Goal: Task Accomplishment & Management: Complete application form

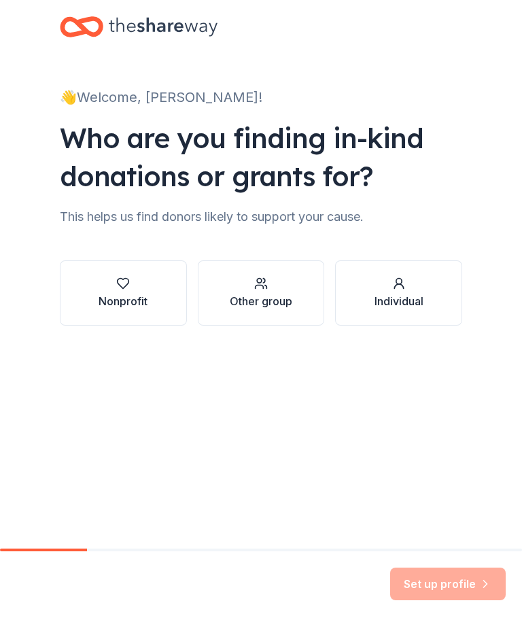
click at [135, 298] on div "Nonprofit" at bounding box center [123, 301] width 49 height 16
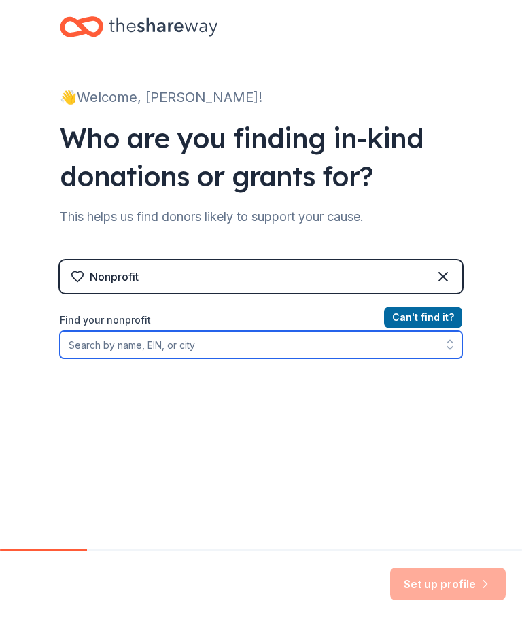
click at [186, 349] on input "Find your nonprofit" at bounding box center [261, 344] width 403 height 27
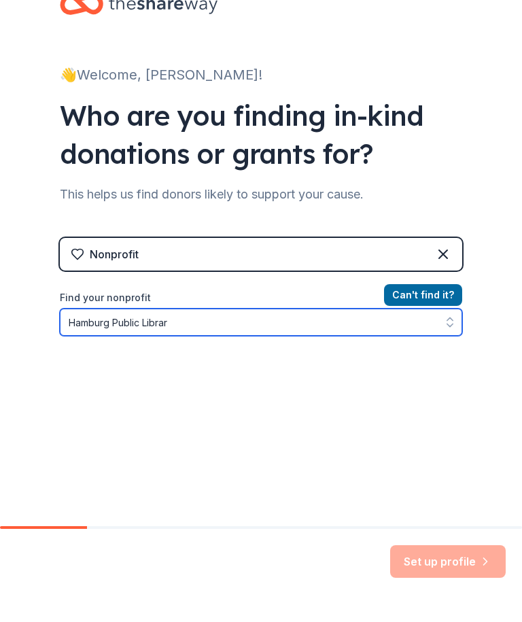
type input "[GEOGRAPHIC_DATA]"
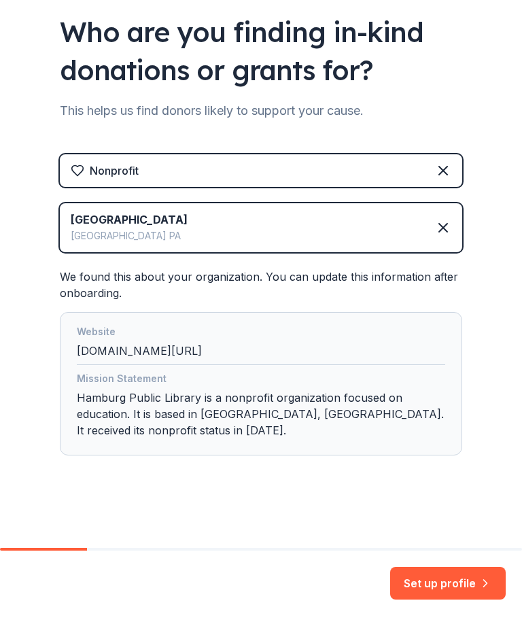
scroll to position [105, 0]
click at [282, 499] on div "👋 Welcome, Maureen! Who are you finding in-kind donations or grants for? This h…" at bounding box center [261, 222] width 435 height 654
click at [441, 594] on button "Set up profile" at bounding box center [448, 584] width 116 height 33
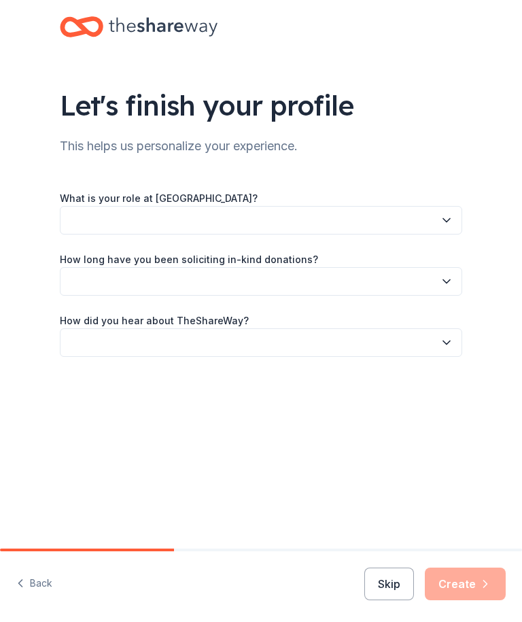
click at [361, 229] on button "button" at bounding box center [261, 220] width 403 height 29
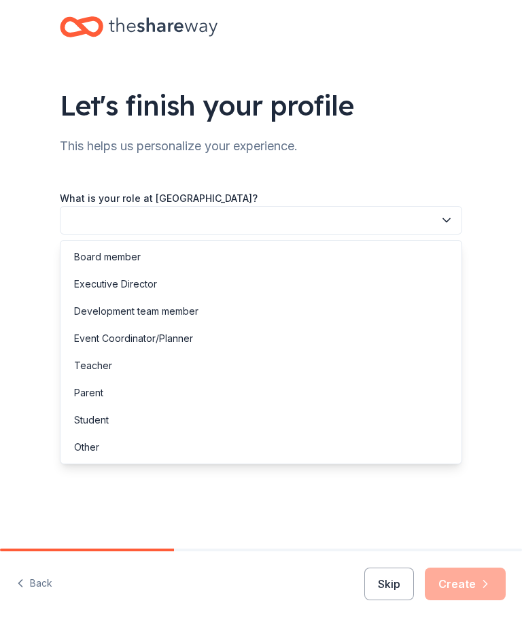
click at [164, 341] on div "Event Coordinator/Planner" at bounding box center [133, 339] width 119 height 16
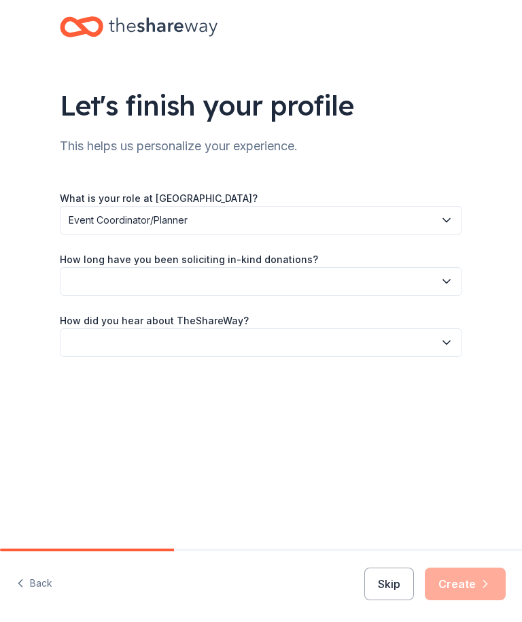
click at [239, 288] on button "button" at bounding box center [261, 281] width 403 height 29
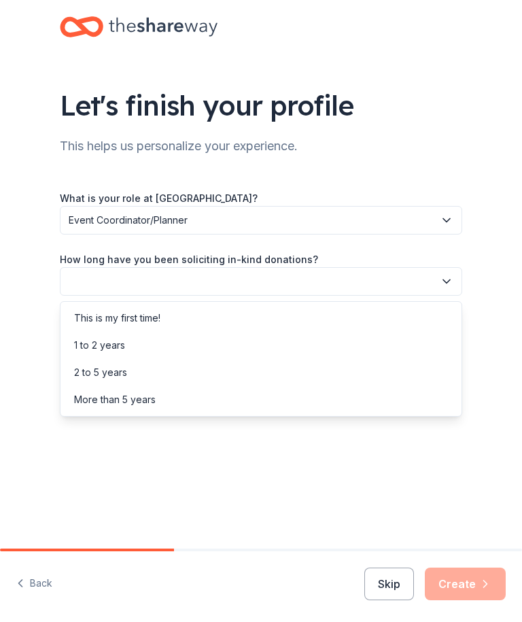
click at [145, 318] on div "This is my first time!" at bounding box center [117, 318] width 86 height 16
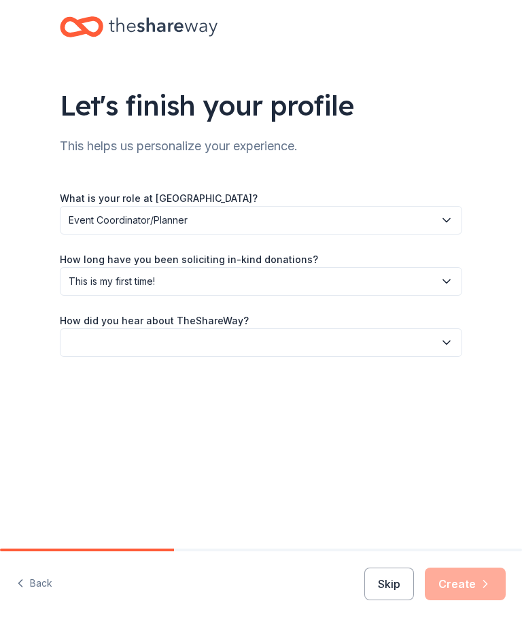
click at [178, 342] on button "button" at bounding box center [261, 343] width 403 height 29
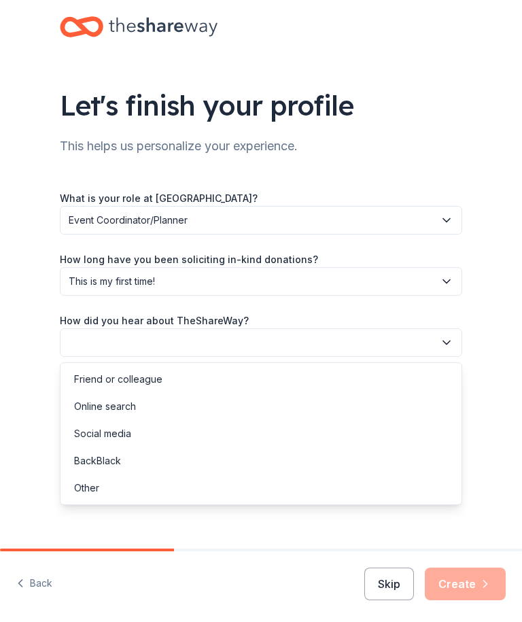
click at [114, 409] on div "Online search" at bounding box center [105, 407] width 62 height 16
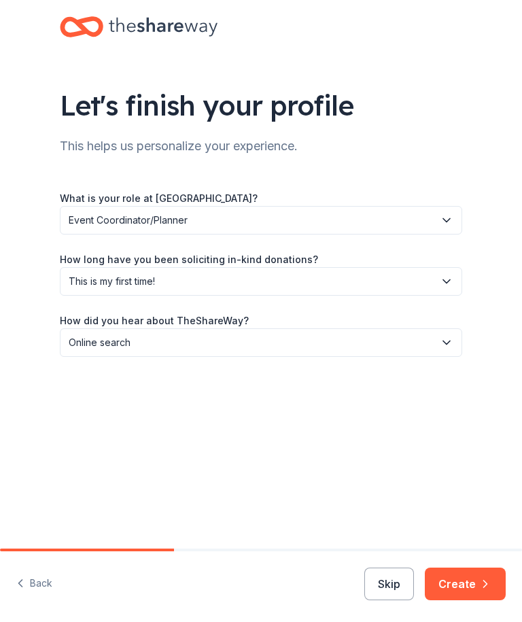
click at [482, 586] on icon "button" at bounding box center [486, 584] width 14 height 14
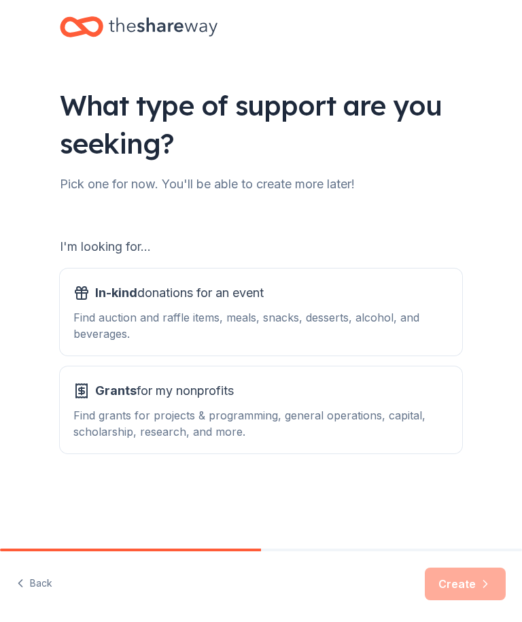
click at [206, 305] on div "In-kind donations for an event Find auction and raffle items, meals, snacks, de…" at bounding box center [260, 312] width 375 height 60
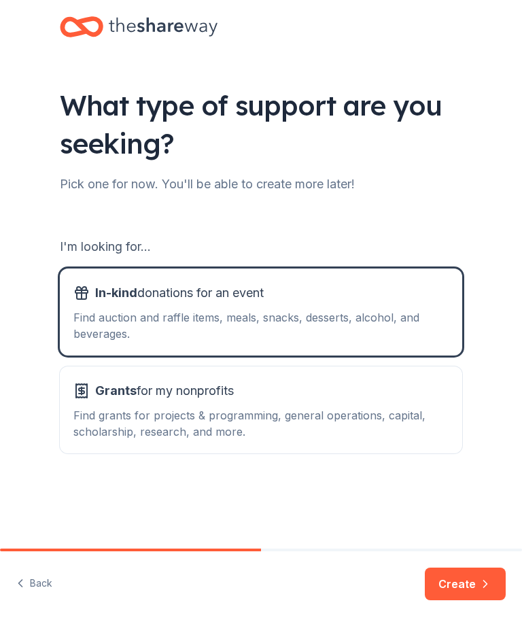
click at [469, 589] on button "Create" at bounding box center [465, 584] width 81 height 33
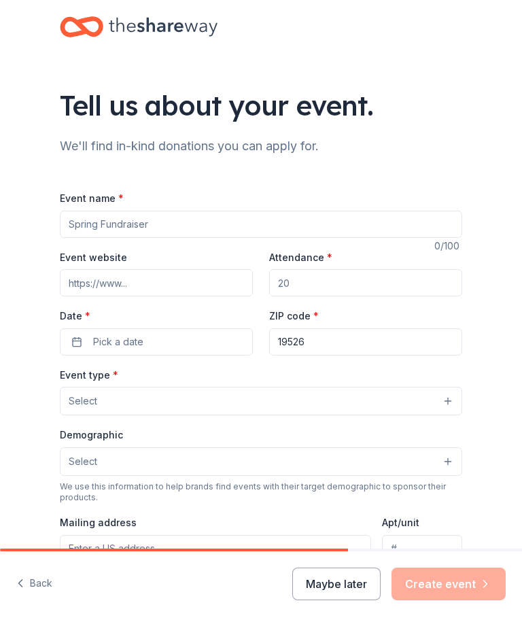
click at [146, 227] on input "Event name *" at bounding box center [261, 224] width 403 height 27
type input "Chapters and Chances Basket Raffle"
click at [305, 290] on input "Attendance *" at bounding box center [365, 282] width 193 height 27
type input "150"
click at [131, 344] on span "Pick a date" at bounding box center [118, 342] width 50 height 16
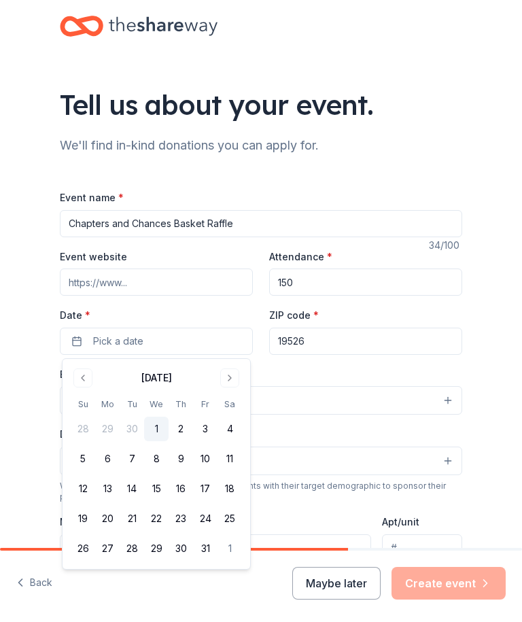
click at [228, 382] on button "Go to next month" at bounding box center [229, 378] width 19 height 19
click at [209, 467] on button "7" at bounding box center [205, 460] width 24 height 24
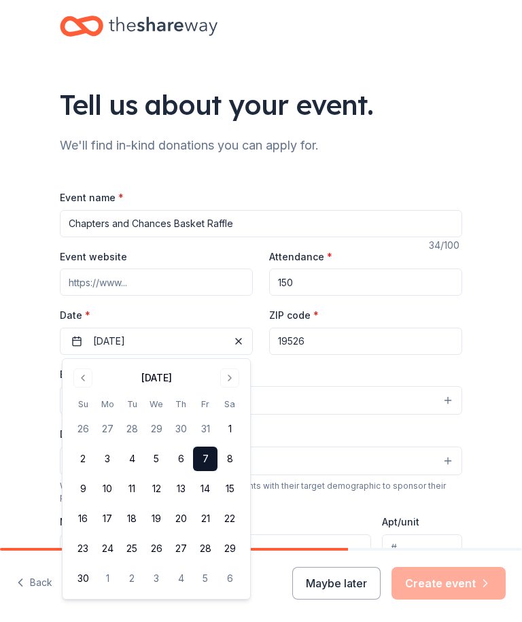
click at [496, 360] on div "Tell us about your event. We'll find in-kind donations you can apply for. Event…" at bounding box center [261, 442] width 522 height 884
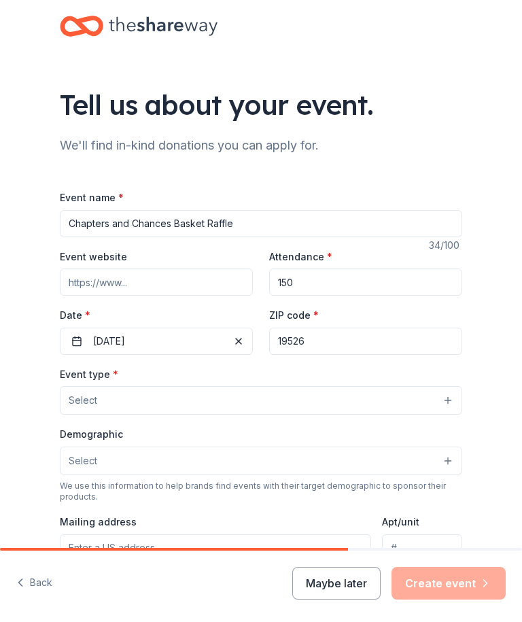
click at [448, 409] on button "Select" at bounding box center [261, 401] width 403 height 29
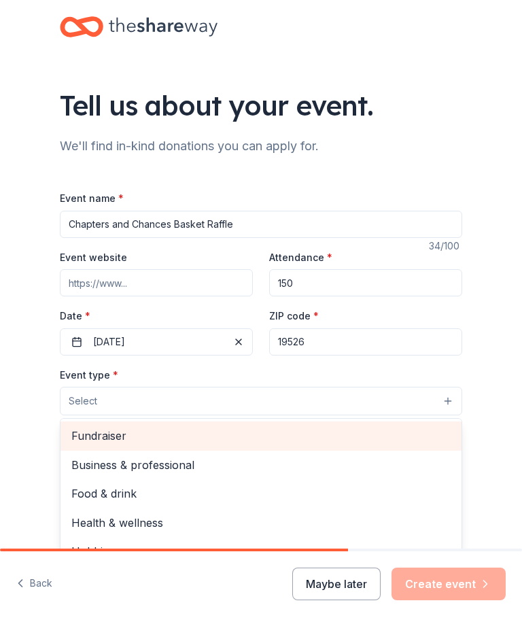
click at [100, 440] on span "Fundraiser" at bounding box center [261, 436] width 380 height 18
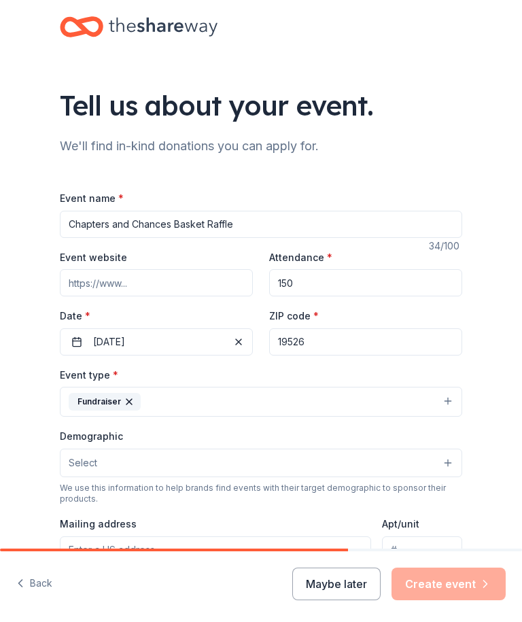
click at [450, 467] on button "Select" at bounding box center [261, 463] width 403 height 29
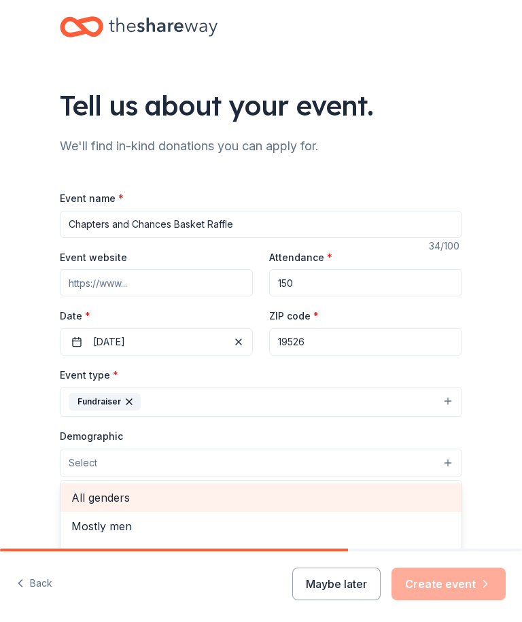
click at [111, 501] on span "All genders" at bounding box center [261, 498] width 380 height 18
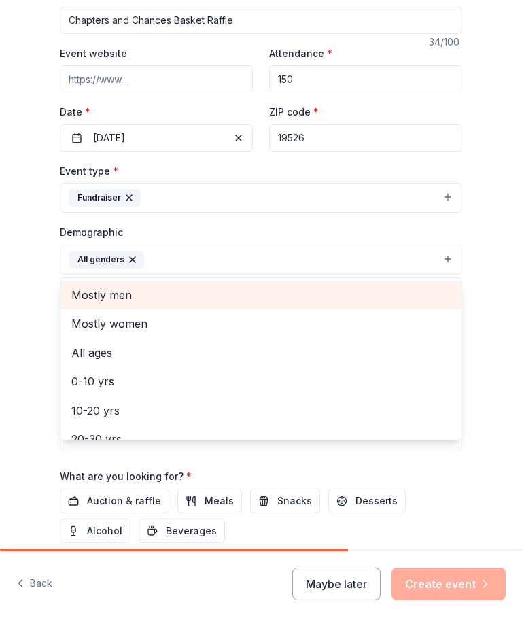
scroll to position [203, 0]
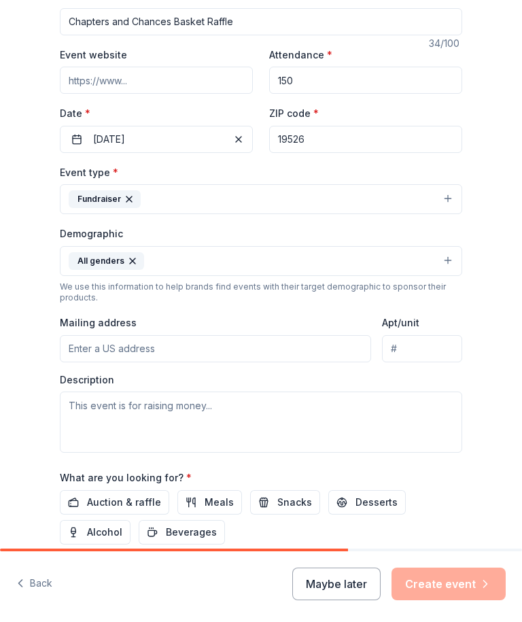
click at [144, 354] on input "Mailing address" at bounding box center [216, 348] width 312 height 27
type input "35 North 3rd Street, Hamburg, PA, 19526"
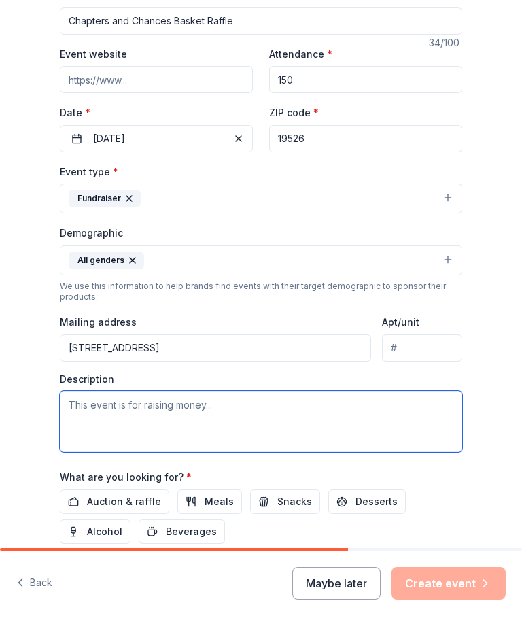
click at [241, 414] on textarea at bounding box center [261, 422] width 403 height 61
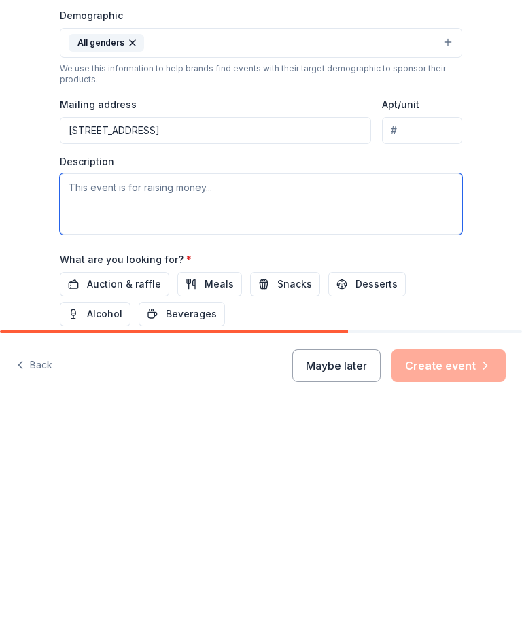
click at [227, 392] on textarea at bounding box center [261, 422] width 403 height 61
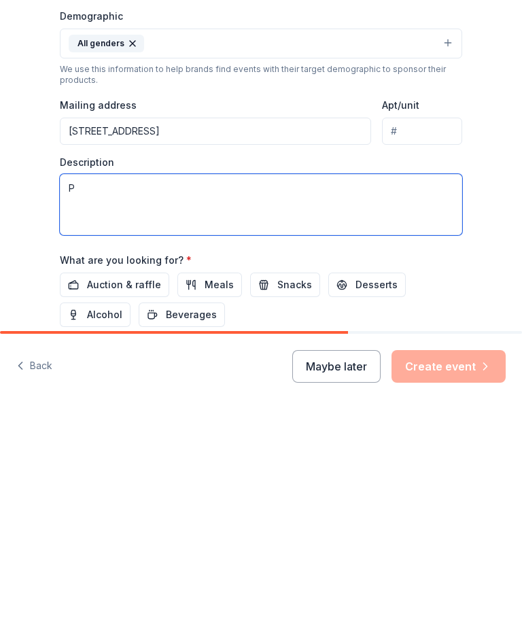
scroll to position [0, 0]
click at [275, 392] on textarea "Proceeds from the raffle will go directly to our building addition" at bounding box center [261, 422] width 403 height 61
click at [433, 392] on textarea "Proceeds from the raffle will go directly to the completion of our building add…" at bounding box center [261, 422] width 403 height 61
type textarea "Proceeds from the raffle will go directly to the completion of our building add…"
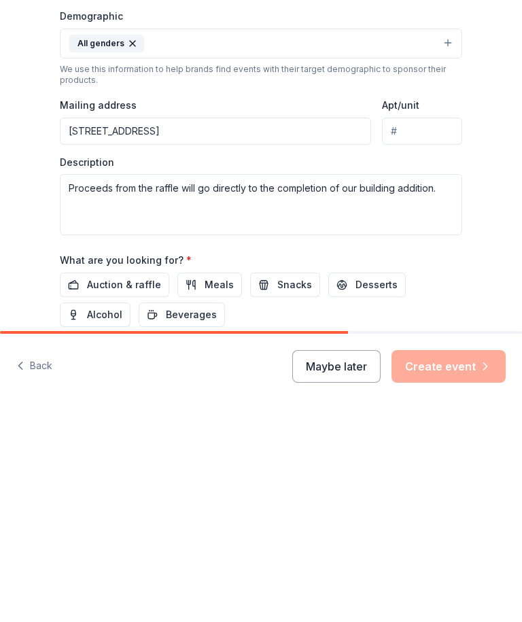
click at [138, 494] on span "Auction & raffle" at bounding box center [124, 502] width 74 height 16
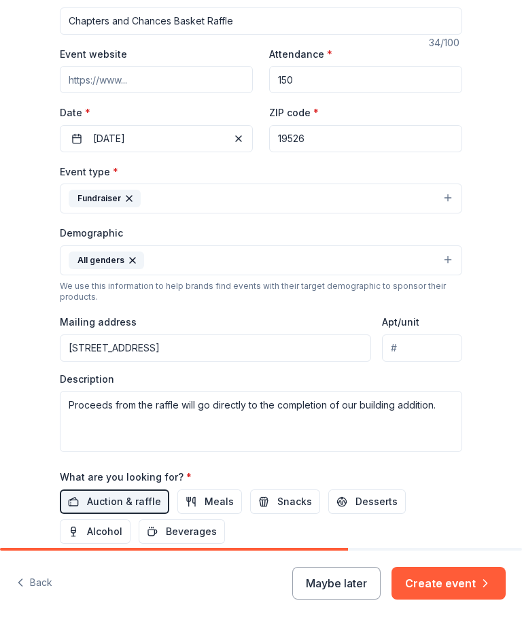
click at [448, 584] on button "Create event" at bounding box center [449, 584] width 114 height 33
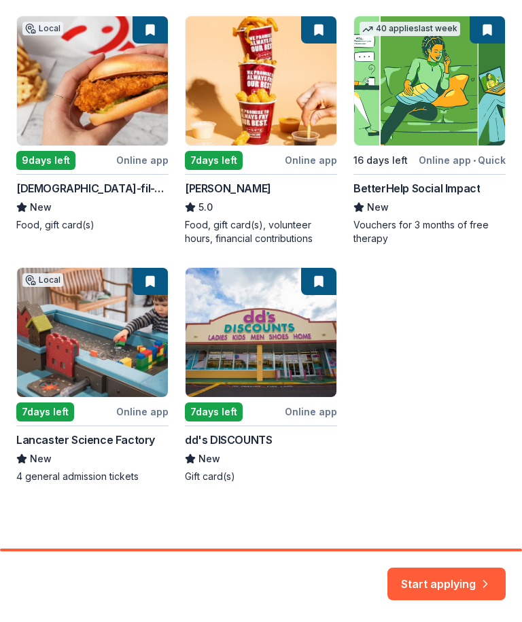
scroll to position [278, 0]
click at [119, 369] on div "Local 9 days left Online app Chick-fil-A (Reading) New Food, gift card(s) 7 day…" at bounding box center [261, 250] width 490 height 468
click at [90, 452] on div "Local 9 days left Online app Chick-fil-A (Reading) New Food, gift card(s) 7 day…" at bounding box center [261, 250] width 490 height 468
click at [466, 583] on button "Start applying" at bounding box center [447, 576] width 118 height 33
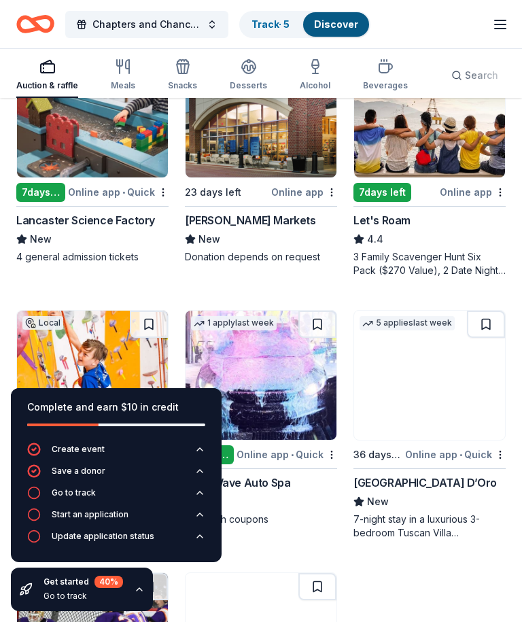
scroll to position [1220, 0]
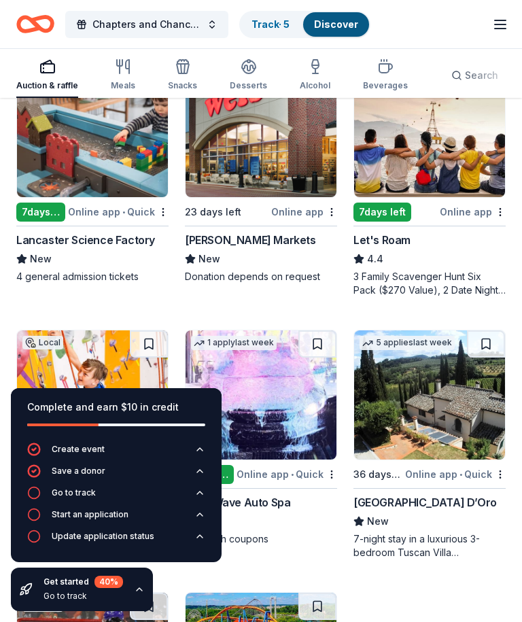
click at [120, 183] on img at bounding box center [92, 132] width 151 height 129
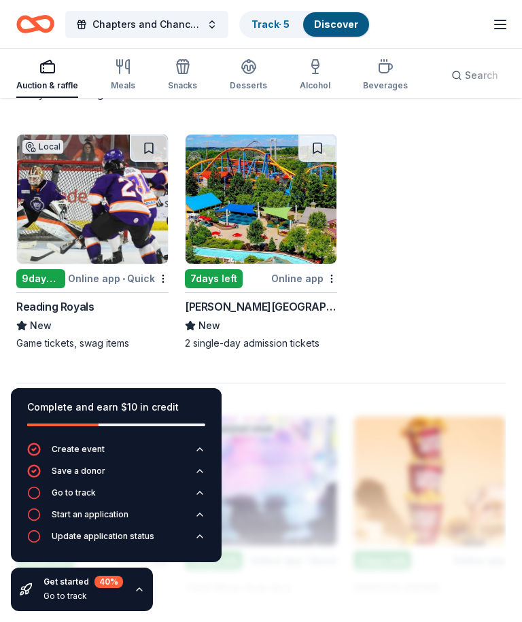
scroll to position [1681, 0]
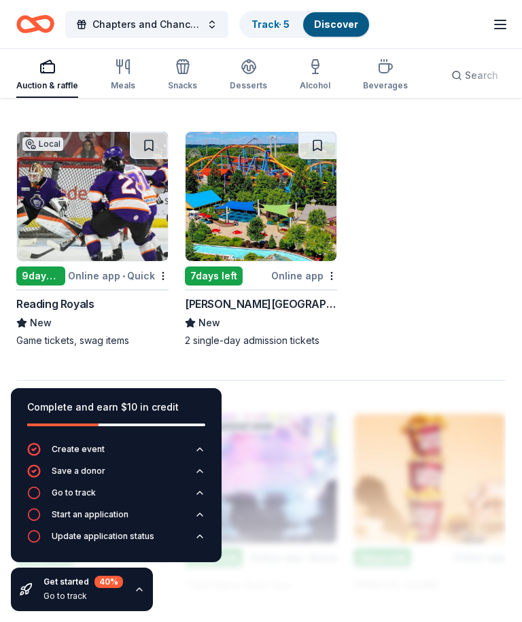
click at [275, 260] on img at bounding box center [261, 196] width 151 height 129
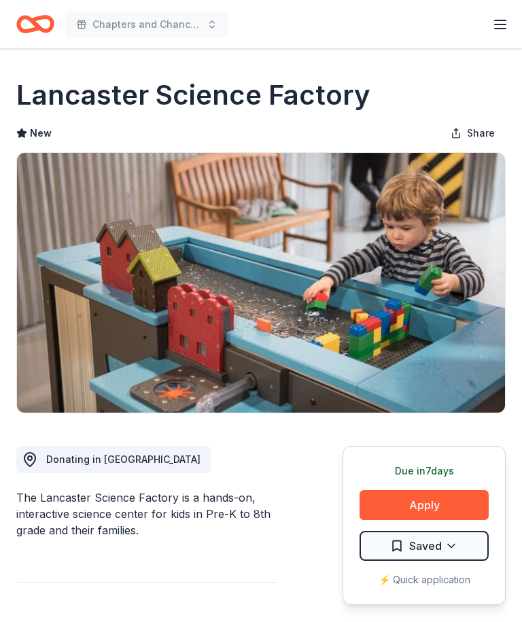
click at [461, 508] on button "Apply" at bounding box center [424, 505] width 129 height 30
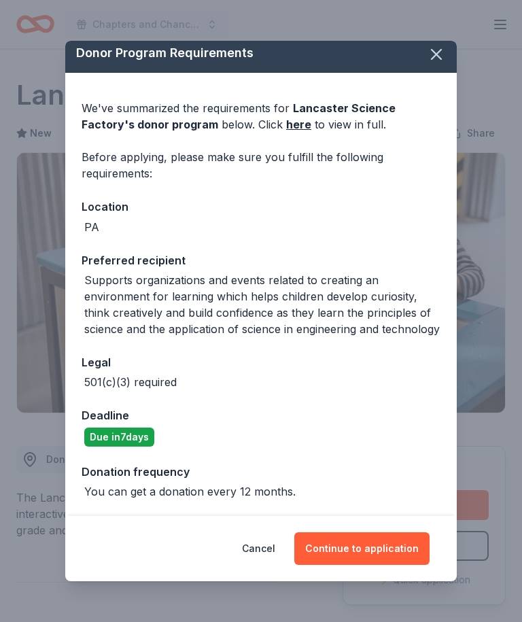
scroll to position [22, 0]
click at [360, 551] on button "Continue to application" at bounding box center [362, 549] width 135 height 33
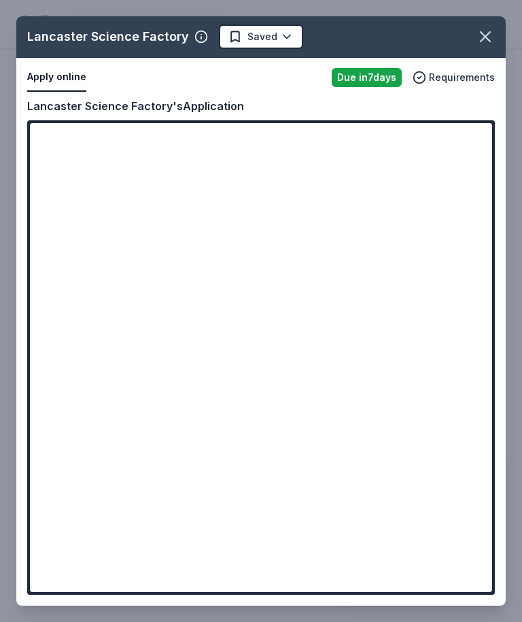
click at [79, 539] on div "Lancaster Science Factory Saved Apply online Due [DATE] Requirements Copy and p…" at bounding box center [261, 311] width 490 height 590
click at [191, 537] on div "Lancaster Science Factory Saved Apply online Due [DATE] Requirements Copy and p…" at bounding box center [261, 311] width 490 height 590
click at [171, 537] on div "Lancaster Science Factory Saved Apply online Due [DATE] Requirements Copy and p…" at bounding box center [261, 311] width 490 height 590
click at [292, 524] on div "Lancaster Science Factory Saved Apply online Due [DATE] Requirements Copy and p…" at bounding box center [261, 311] width 490 height 590
click at [308, 489] on div "Lancaster Science Factory Saved Apply online Due [DATE] Requirements Copy and p…" at bounding box center [261, 311] width 490 height 590
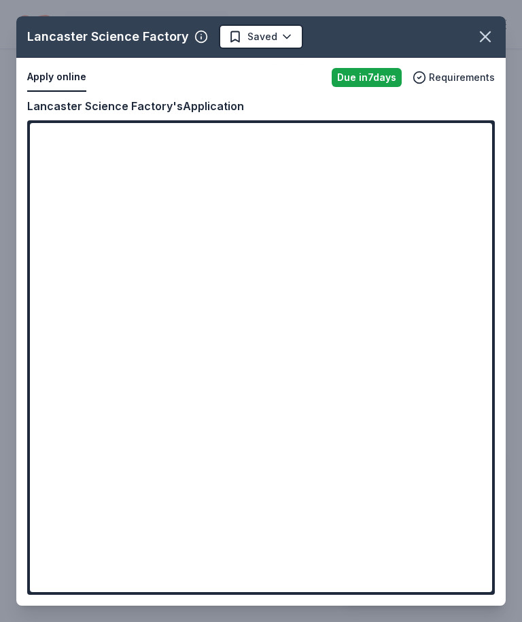
click at [102, 540] on div "Lancaster Science Factory Saved Apply online Due [DATE] Requirements Copy and p…" at bounding box center [261, 311] width 490 height 590
click at [86, 542] on div "Lancaster Science Factory Saved Apply online Due [DATE] Requirements Copy and p…" at bounding box center [261, 311] width 490 height 590
click at [77, 541] on div "Lancaster Science Factory Saved Apply online Due [DATE] Requirements Copy and p…" at bounding box center [261, 311] width 490 height 590
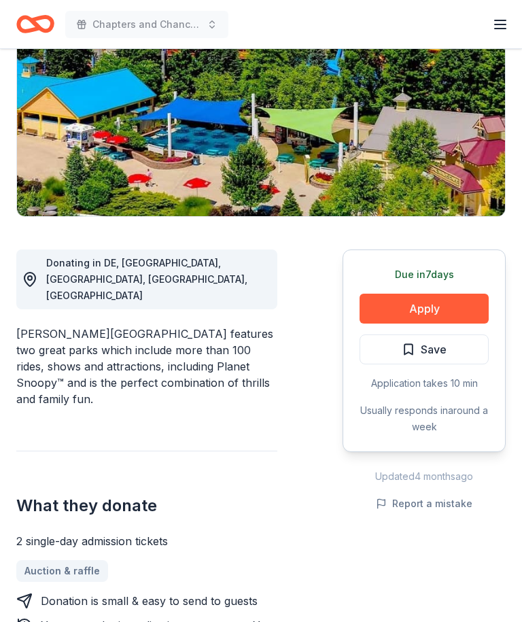
scroll to position [236, 0]
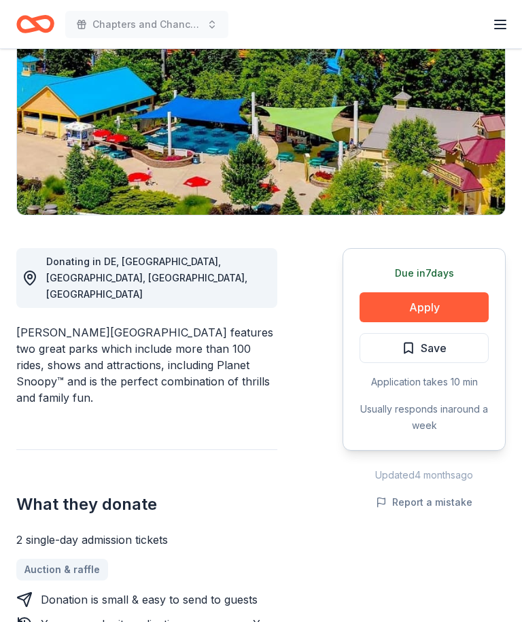
click at [450, 292] on button "Apply" at bounding box center [424, 307] width 129 height 30
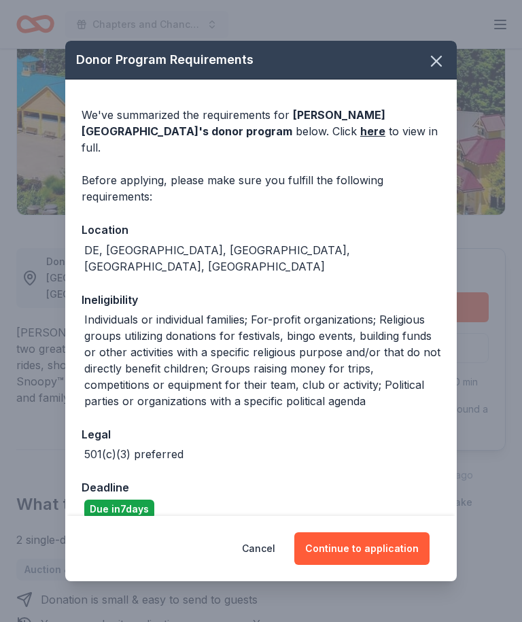
click at [390, 565] on button "Continue to application" at bounding box center [362, 549] width 135 height 33
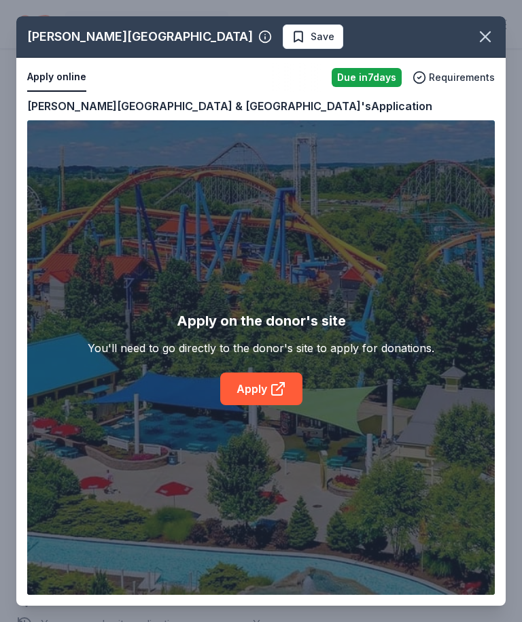
click at [258, 409] on div "Dorney Park & Wildwater Kingdom Save Apply online Due in 7 days Requirements Co…" at bounding box center [261, 311] width 490 height 590
click at [278, 418] on div "Dorney Park & Wildwater Kingdom Save Apply online Due in 7 days Requirements Co…" at bounding box center [261, 311] width 490 height 590
click at [273, 412] on div "Dorney Park & Wildwater Kingdom Save Apply online Due in 7 days Requirements Co…" at bounding box center [261, 311] width 490 height 590
click at [244, 429] on div "Dorney Park & Wildwater Kingdom Save Apply online Due in 7 days Requirements Co…" at bounding box center [261, 311] width 490 height 590
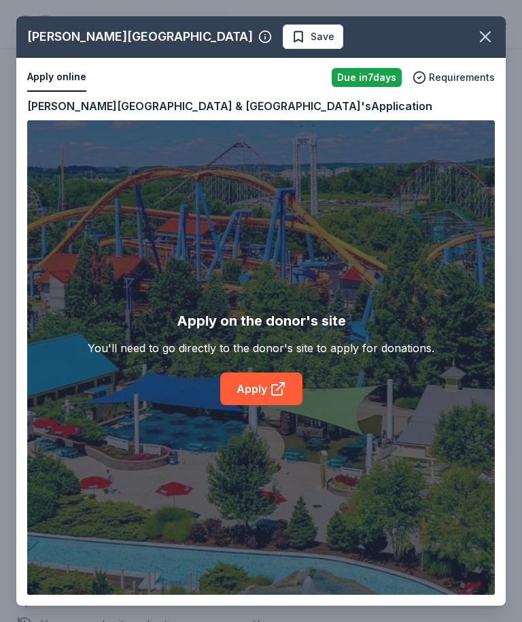
click at [282, 418] on div "Dorney Park & Wildwater Kingdom Save Apply online Due in 7 days Requirements Co…" at bounding box center [261, 311] width 490 height 590
click at [369, 423] on div "Dorney Park & Wildwater Kingdom Save Apply online Due in 7 days Requirements Co…" at bounding box center [261, 311] width 490 height 590
click at [283, 409] on div "Dorney Park & Wildwater Kingdom Save Apply online Due in 7 days Requirements Co…" at bounding box center [261, 311] width 490 height 590
click at [488, 44] on icon "button" at bounding box center [485, 36] width 19 height 19
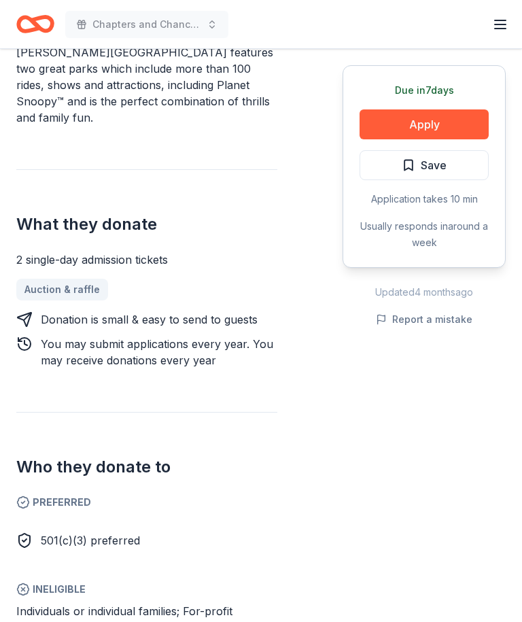
scroll to position [503, 0]
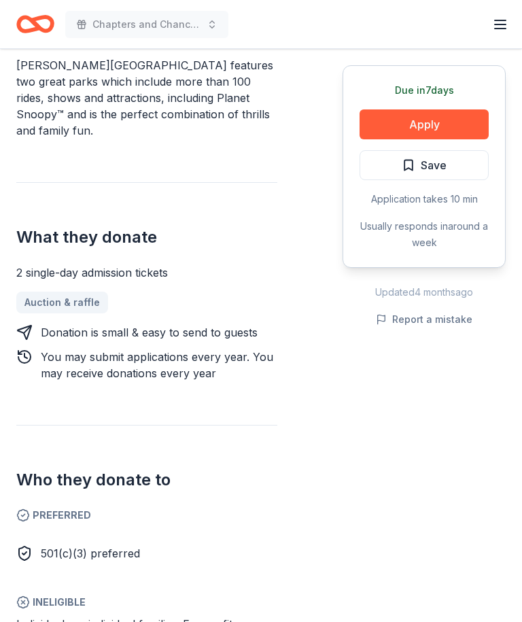
click at [428, 122] on button "Apply" at bounding box center [424, 125] width 129 height 30
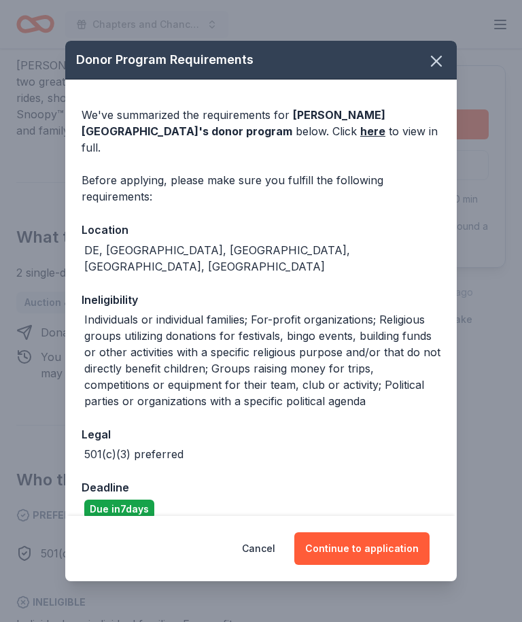
click at [394, 550] on button "Continue to application" at bounding box center [362, 549] width 135 height 33
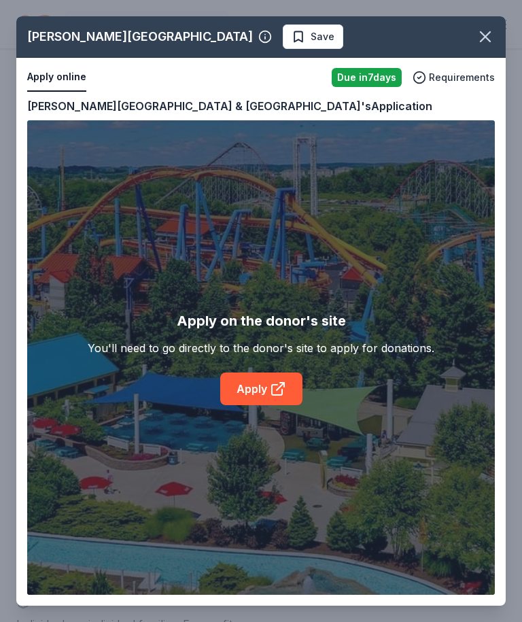
click at [267, 388] on div "Dorney Park & Wildwater Kingdom Save Apply online Due in 7 days Requirements Co…" at bounding box center [261, 311] width 490 height 590
click at [284, 393] on div "Dorney Park & Wildwater Kingdom Save Apply online Due in 7 days Requirements Co…" at bounding box center [261, 311] width 490 height 590
click at [283, 392] on div "Dorney Park & Wildwater Kingdom Save Apply online Due in 7 days Requirements Co…" at bounding box center [261, 311] width 490 height 590
click at [277, 388] on div "Dorney Park & Wildwater Kingdom Save Apply online Due in 7 days Requirements Co…" at bounding box center [261, 311] width 490 height 590
click at [277, 387] on div "Dorney Park & Wildwater Kingdom Save Apply online Due in 7 days Requirements Co…" at bounding box center [261, 311] width 490 height 590
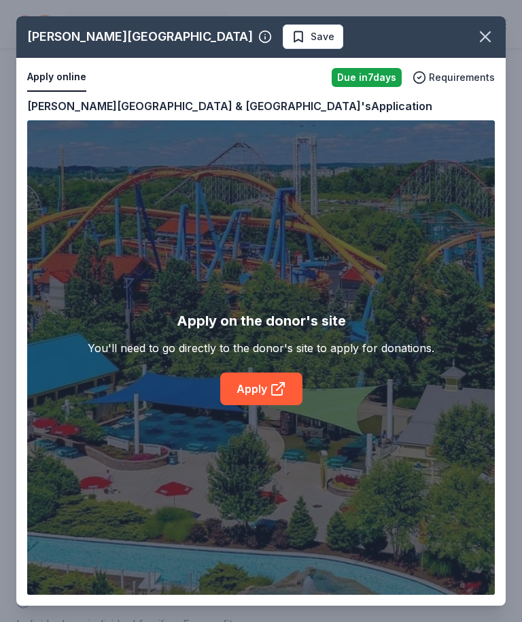
click at [263, 398] on div "Dorney Park & Wildwater Kingdom Save Apply online Due in 7 days Requirements Co…" at bounding box center [261, 311] width 490 height 590
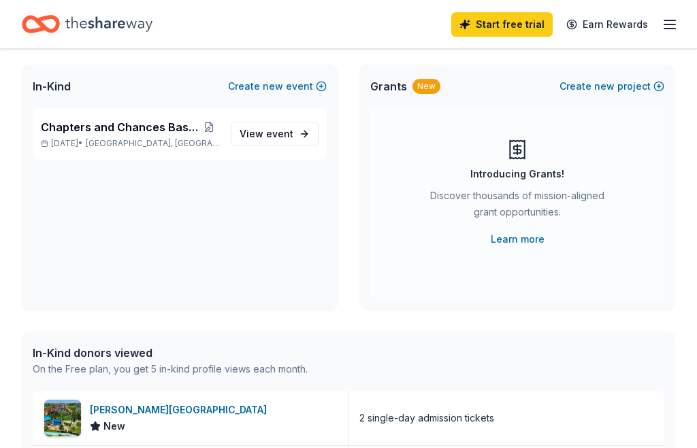
scroll to position [77, 0]
click at [295, 137] on link "View event" at bounding box center [275, 134] width 88 height 24
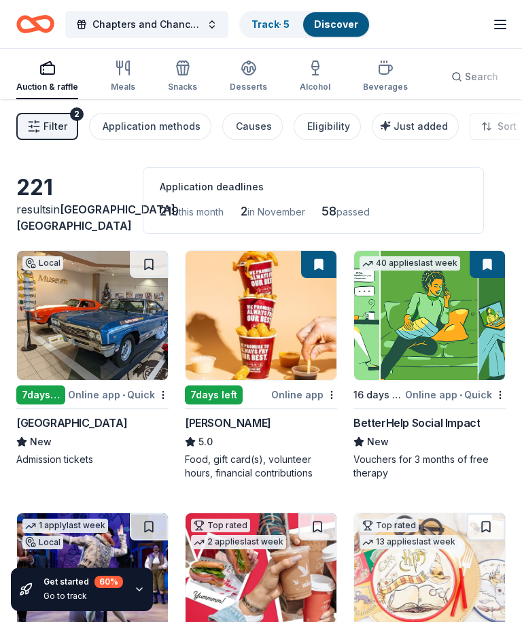
click at [49, 128] on span "Filter" at bounding box center [56, 126] width 24 height 16
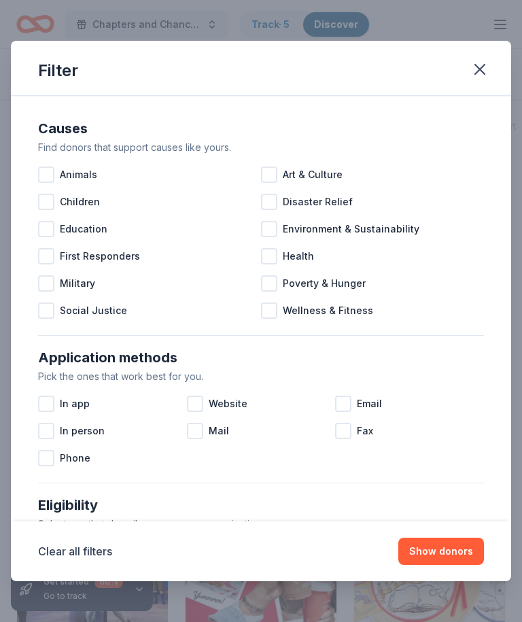
click at [485, 65] on icon "button" at bounding box center [480, 70] width 10 height 10
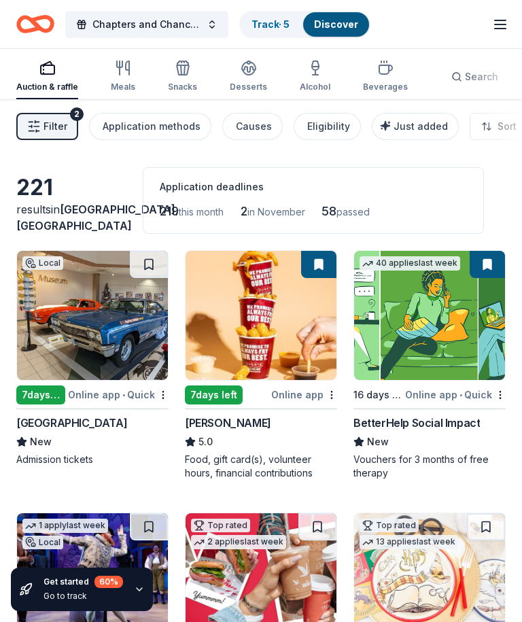
click at [275, 22] on link "Track · 5" at bounding box center [271, 24] width 38 height 12
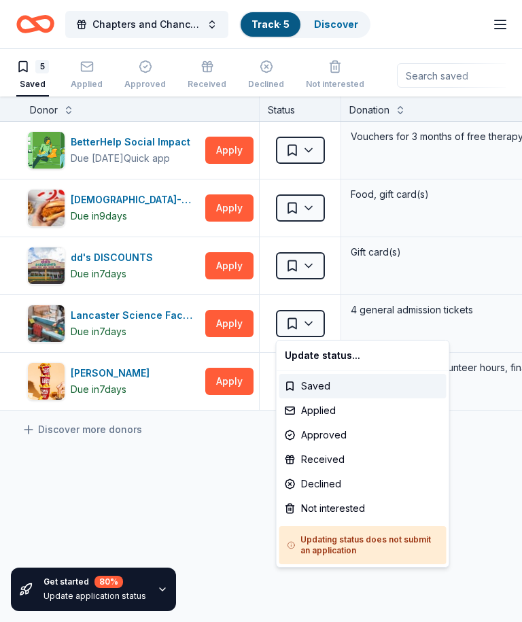
click at [227, 320] on html "Chapters and Chances Basket Raffle Track · 5 Discover Start free trial Earn Rew…" at bounding box center [261, 311] width 522 height 622
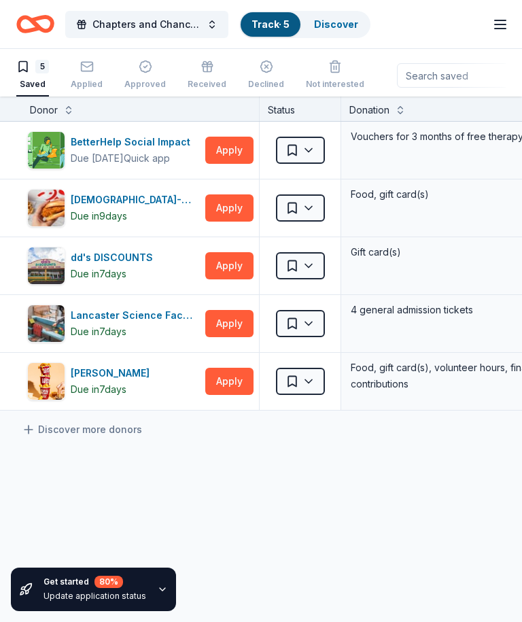
click at [237, 329] on button "Apply" at bounding box center [229, 323] width 48 height 27
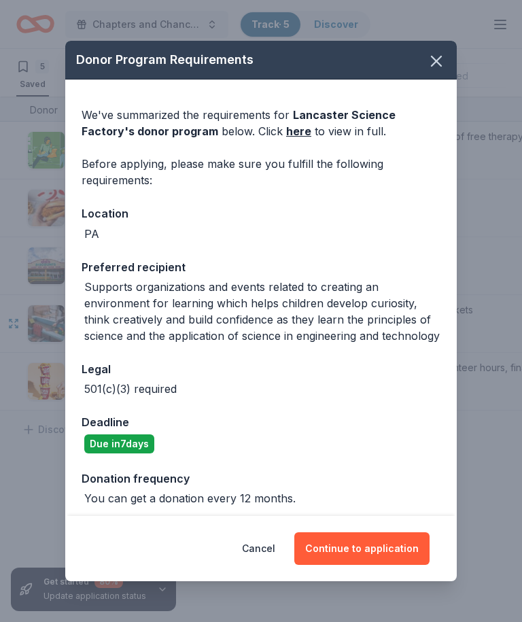
click at [396, 448] on button "Continue to application" at bounding box center [362, 549] width 135 height 33
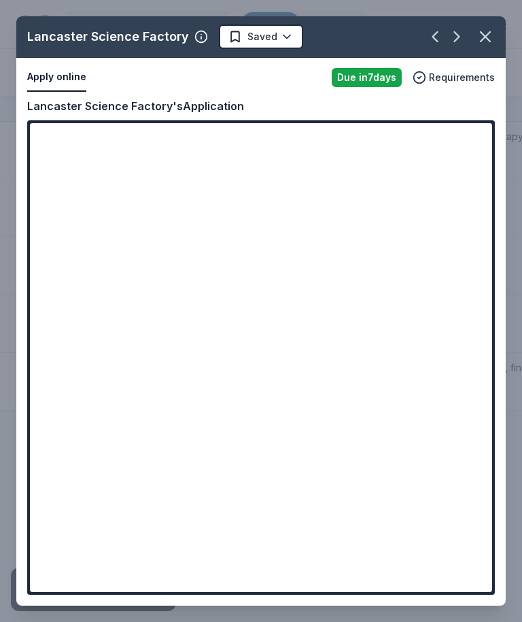
click at [168, 448] on div "Lancaster Science Factory Saved Apply online Due [DATE] Requirements Copy and p…" at bounding box center [261, 311] width 490 height 590
click at [100, 448] on div "Lancaster Science Factory Saved Apply online Due [DATE] Requirements Copy and p…" at bounding box center [261, 311] width 490 height 590
click at [94, 448] on div "Lancaster Science Factory Saved Apply online Due [DATE] Requirements Copy and p…" at bounding box center [261, 311] width 490 height 590
click at [119, 448] on div "Lancaster Science Factory Saved Apply online Due [DATE] Requirements Copy and p…" at bounding box center [261, 311] width 490 height 590
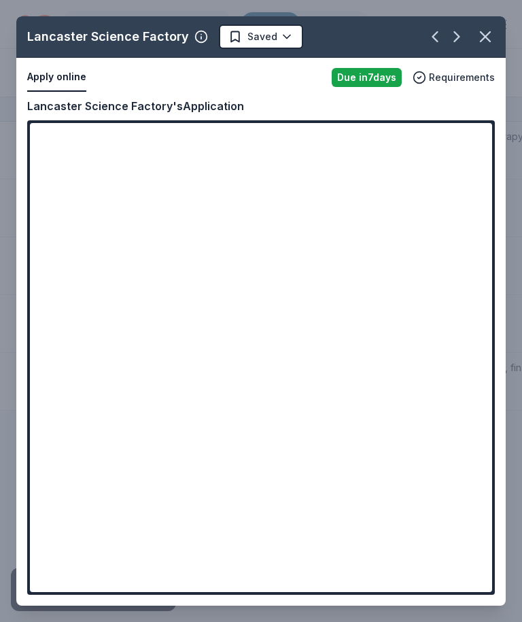
click at [347, 448] on div "Lancaster Science Factory Saved Apply online Due [DATE] Requirements Copy and p…" at bounding box center [261, 311] width 490 height 590
click at [131, 448] on div "Lancaster Science Factory Saved Apply online Due [DATE] Requirements Copy and p…" at bounding box center [261, 311] width 490 height 590
click at [87, 448] on div "Lancaster Science Factory Saved Apply online Due [DATE] Requirements Copy and p…" at bounding box center [261, 311] width 490 height 590
click at [489, 41] on icon "button" at bounding box center [485, 36] width 19 height 19
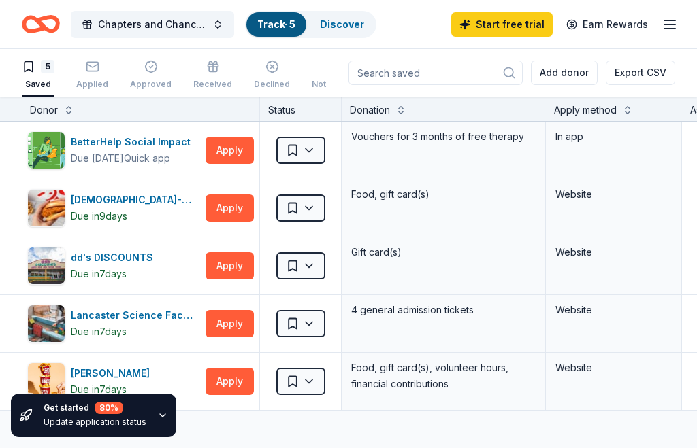
click at [241, 331] on button "Apply" at bounding box center [229, 323] width 48 height 27
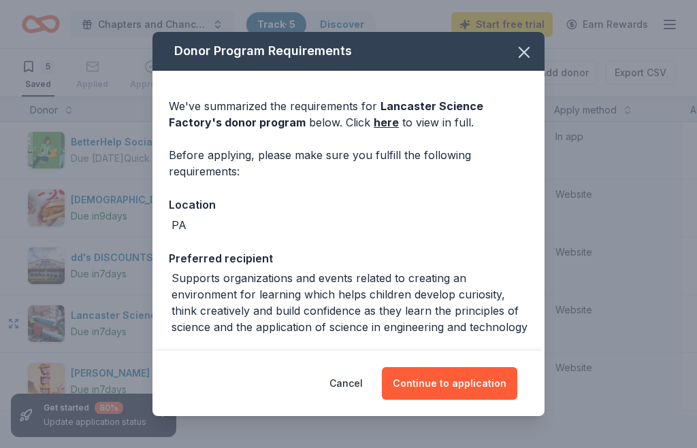
click at [483, 382] on button "Continue to application" at bounding box center [449, 383] width 135 height 33
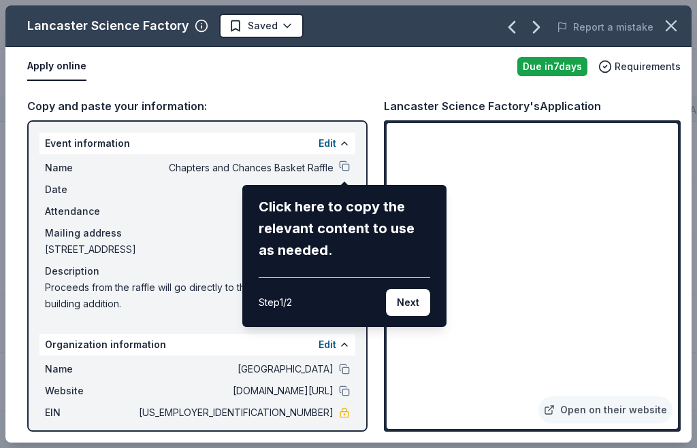
click at [413, 301] on button "Next" at bounding box center [408, 302] width 44 height 27
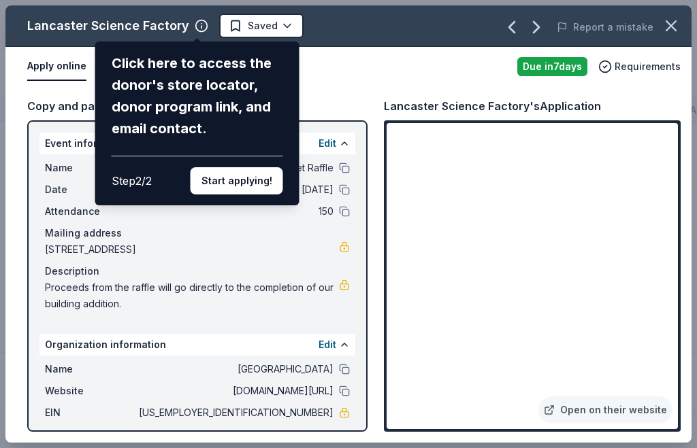
click at [263, 167] on button "Start applying!" at bounding box center [236, 180] width 93 height 27
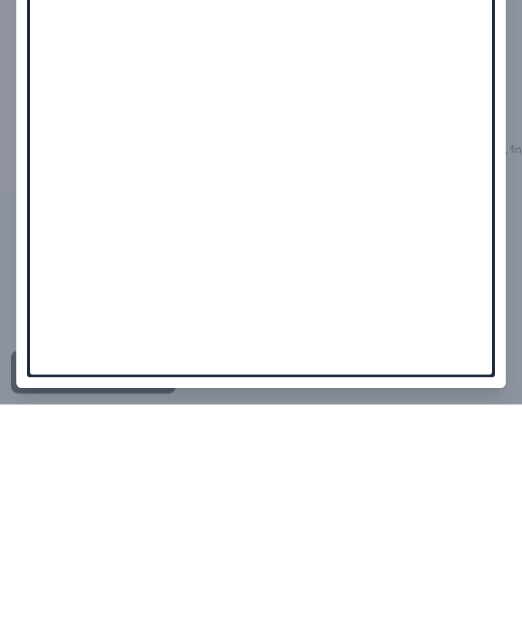
scroll to position [46, 0]
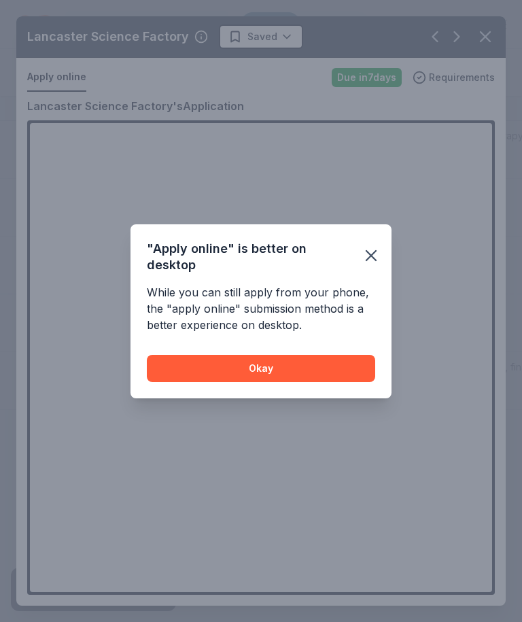
click at [375, 263] on icon "button" at bounding box center [371, 255] width 19 height 19
